Goal: Check status

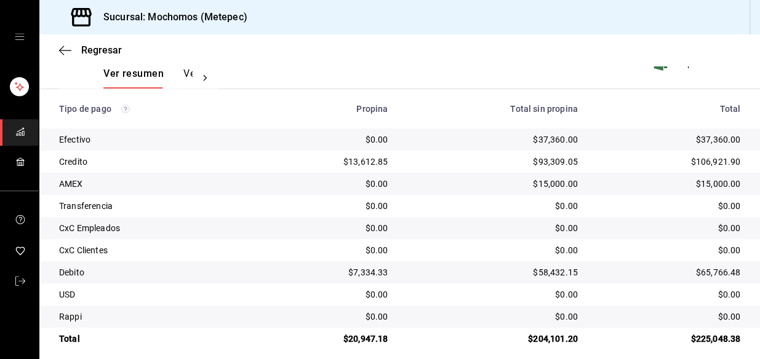
scroll to position [206, 0]
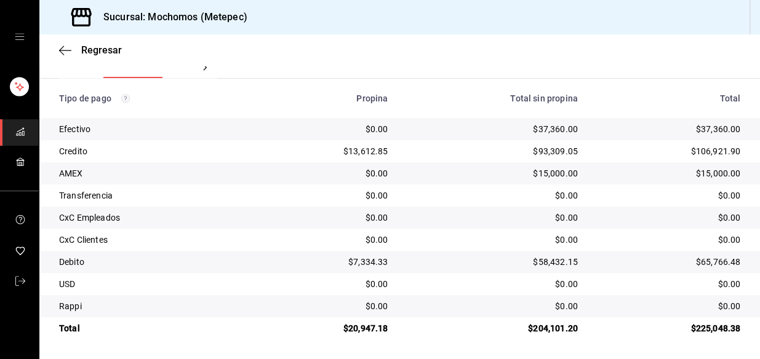
click at [412, 273] on td "$0.00" at bounding box center [491, 284] width 189 height 22
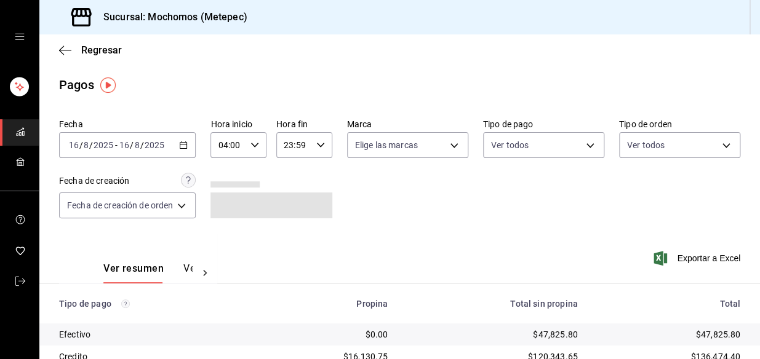
click at [183, 144] on \(Stroke\) "button" at bounding box center [183, 144] width 7 height 1
click at [363, 189] on div "Fecha 2025-08-16 16 / 8 / 2025 - 2025-08-16 16 / 8 / 2025 Hora inicio 04:00 Hor…" at bounding box center [399, 173] width 681 height 119
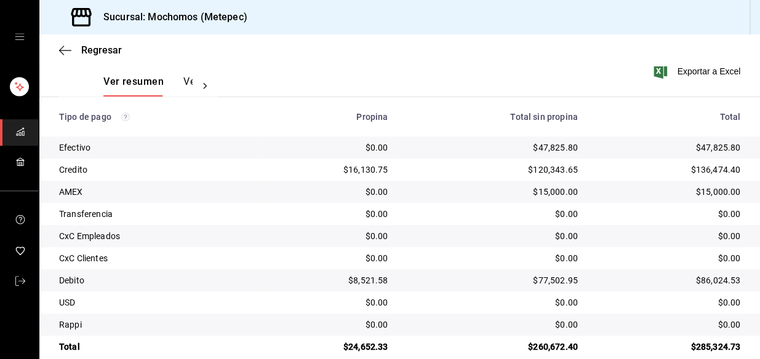
scroll to position [206, 0]
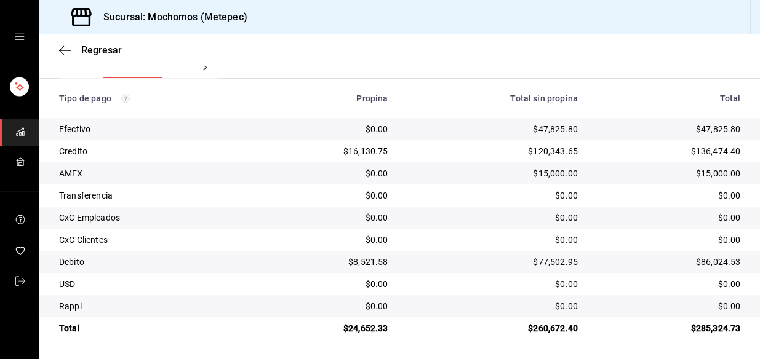
click at [363, 189] on div "$0.00" at bounding box center [328, 195] width 121 height 12
click at [204, 190] on div "Transferencia" at bounding box center [153, 195] width 189 height 12
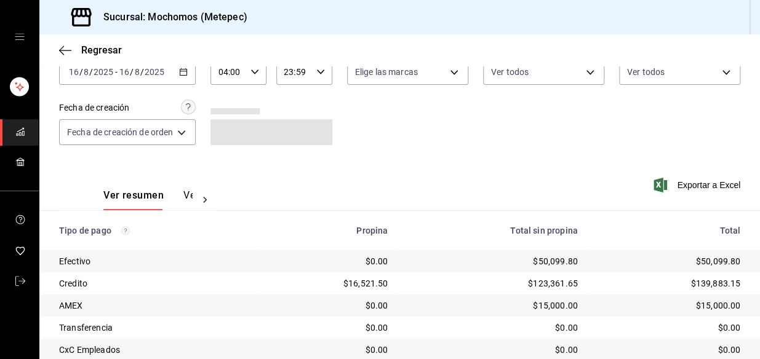
scroll to position [206, 0]
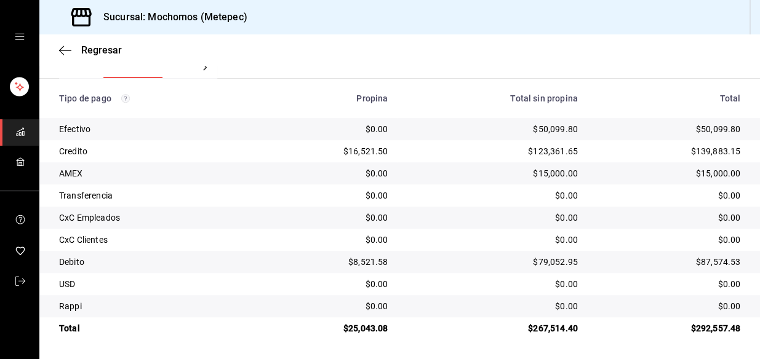
click at [429, 240] on div "$0.00" at bounding box center [492, 240] width 170 height 12
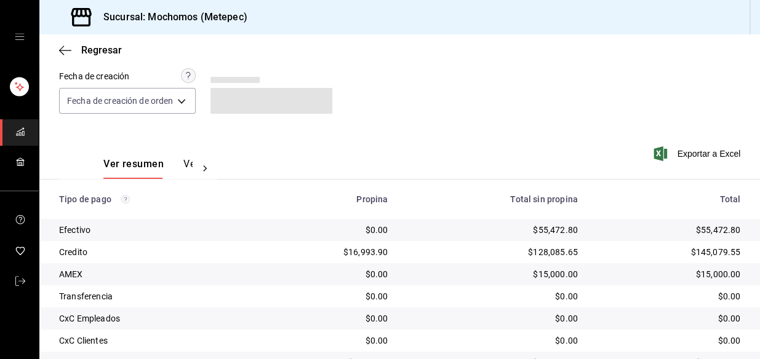
scroll to position [206, 0]
